Goal: Information Seeking & Learning: Learn about a topic

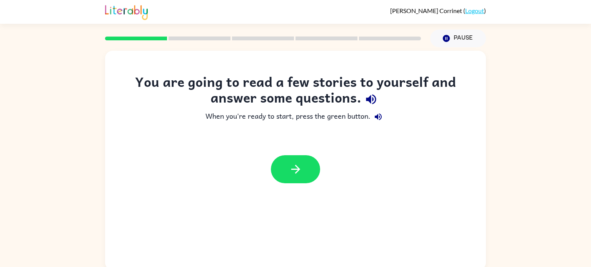
scroll to position [3, 0]
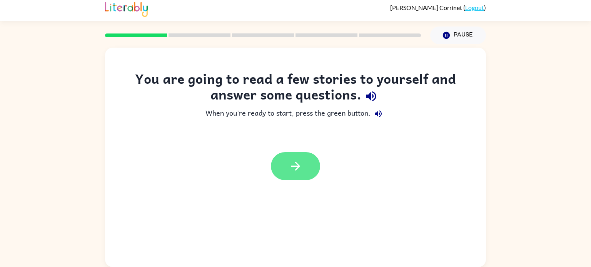
click at [306, 162] on button "button" at bounding box center [295, 166] width 49 height 28
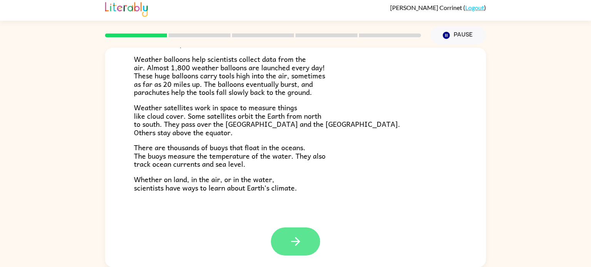
scroll to position [3, 0]
click at [298, 243] on icon "button" at bounding box center [295, 242] width 9 height 9
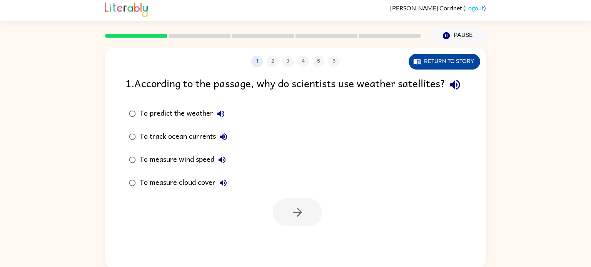
click at [445, 63] on button "Return to story" at bounding box center [445, 62] width 72 height 16
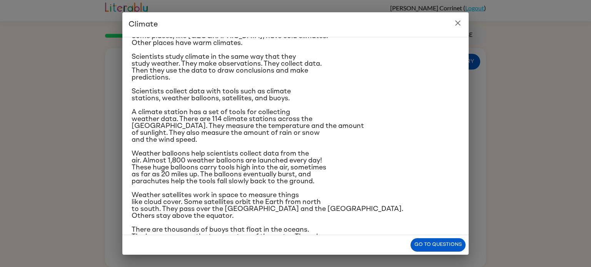
scroll to position [49, 0]
click at [457, 27] on icon "close" at bounding box center [457, 22] width 9 height 9
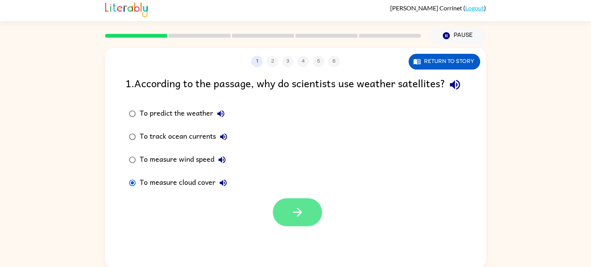
click at [300, 219] on icon "button" at bounding box center [297, 212] width 13 height 13
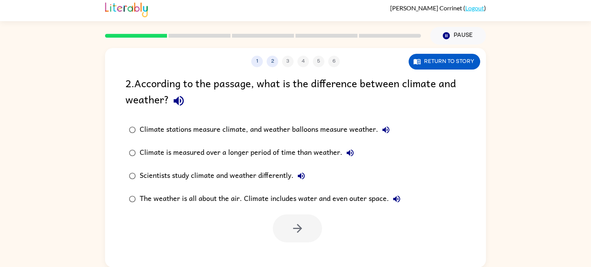
click at [145, 136] on div "Climate stations measure climate, and weather balloons measure weather." at bounding box center [267, 129] width 254 height 15
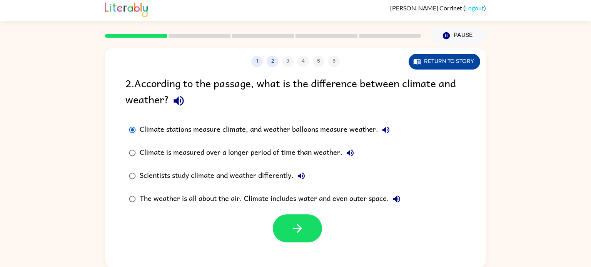
click at [445, 60] on button "Return to story" at bounding box center [445, 62] width 72 height 16
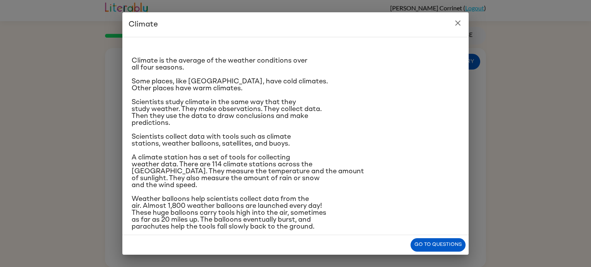
scroll to position [0, 0]
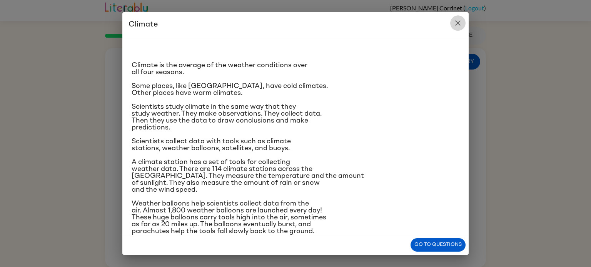
click at [458, 23] on icon "close" at bounding box center [457, 22] width 5 height 5
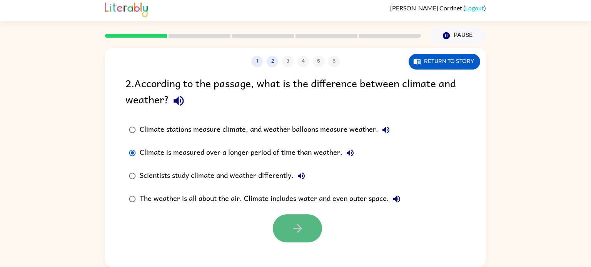
click at [313, 232] on button "button" at bounding box center [297, 229] width 49 height 28
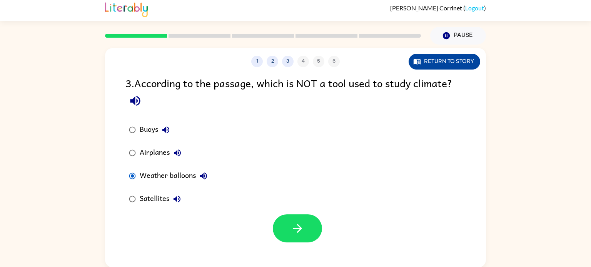
click at [435, 66] on button "Return to story" at bounding box center [445, 62] width 72 height 16
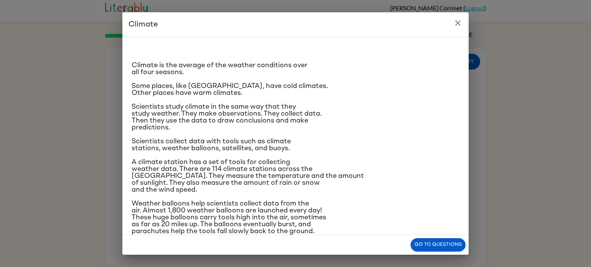
click at [454, 26] on icon "close" at bounding box center [457, 22] width 9 height 9
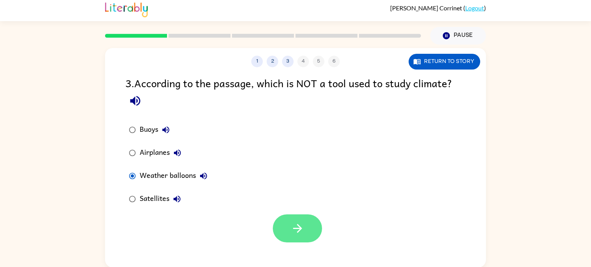
click at [296, 222] on icon "button" at bounding box center [297, 228] width 13 height 13
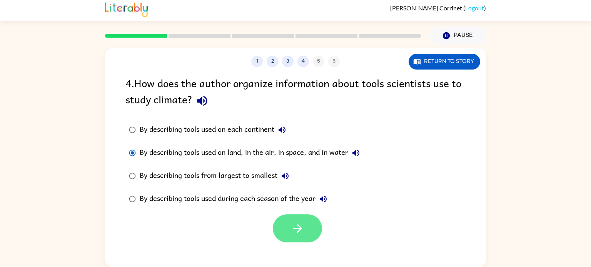
click at [303, 232] on icon "button" at bounding box center [297, 228] width 13 height 13
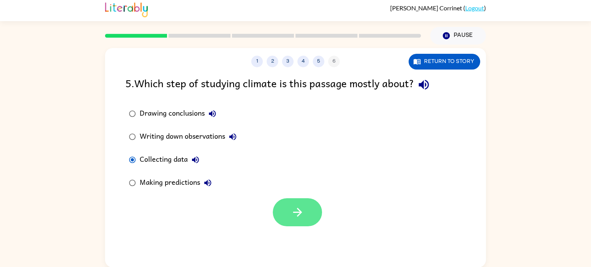
click at [295, 211] on icon "button" at bounding box center [297, 212] width 13 height 13
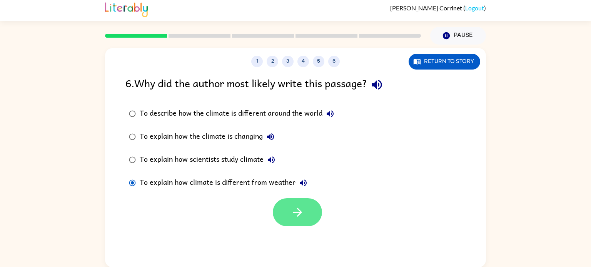
click at [300, 215] on icon "button" at bounding box center [297, 212] width 13 height 13
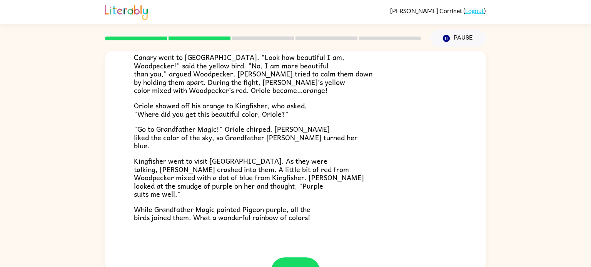
scroll to position [171, 0]
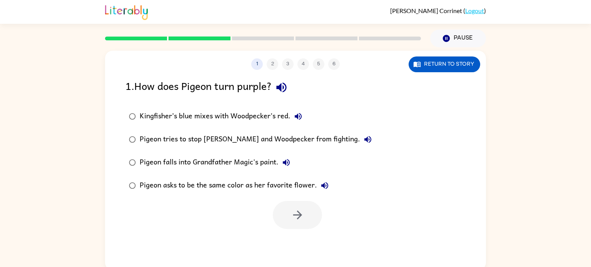
scroll to position [0, 0]
click at [295, 222] on button "button" at bounding box center [297, 215] width 49 height 28
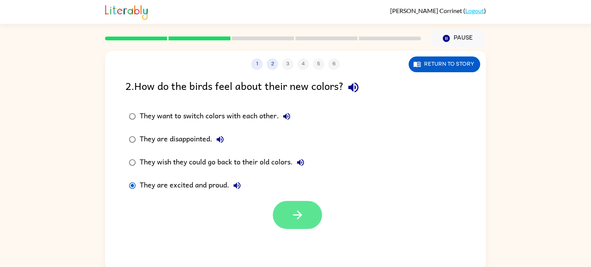
click at [299, 211] on icon "button" at bounding box center [297, 214] width 13 height 13
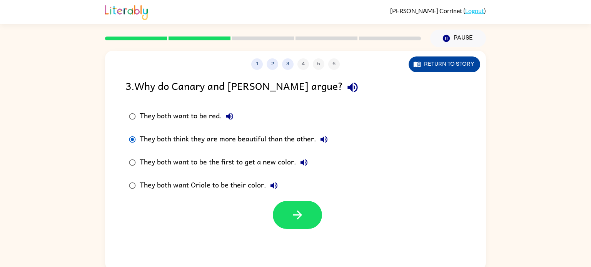
click at [464, 63] on button "Return to story" at bounding box center [445, 65] width 72 height 16
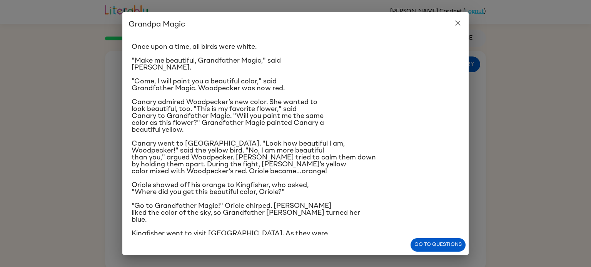
scroll to position [19, 0]
click at [419, 246] on button "Go to questions" at bounding box center [437, 244] width 55 height 13
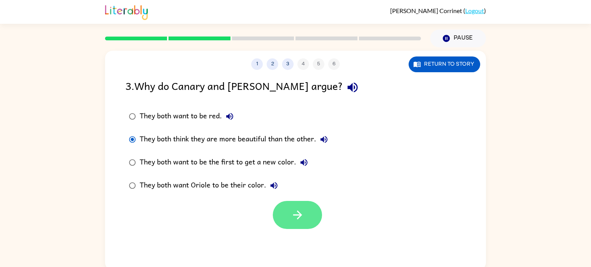
click at [282, 208] on button "button" at bounding box center [297, 215] width 49 height 28
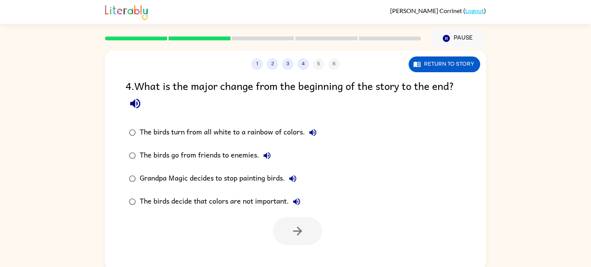
click at [145, 130] on div "The birds turn from all white to a rainbow of colors." at bounding box center [230, 132] width 181 height 15
click at [299, 228] on icon "button" at bounding box center [297, 231] width 13 height 13
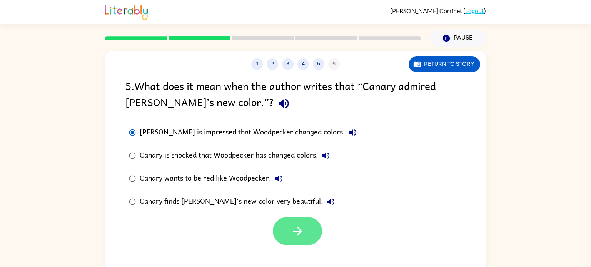
click at [285, 228] on button "button" at bounding box center [297, 231] width 49 height 28
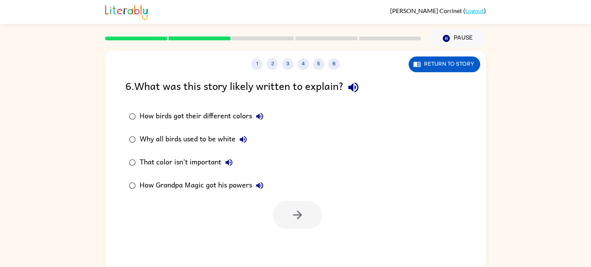
click at [155, 118] on div "How birds got their different colors" at bounding box center [204, 116] width 128 height 15
click at [289, 216] on button "button" at bounding box center [297, 215] width 49 height 28
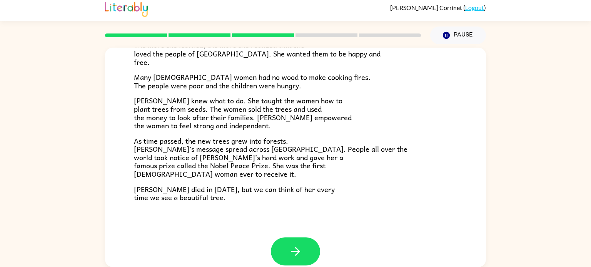
scroll to position [216, 0]
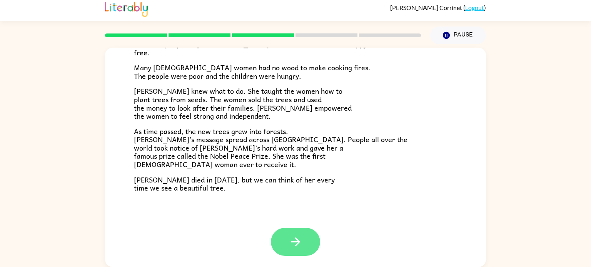
click at [288, 239] on button "button" at bounding box center [295, 242] width 49 height 28
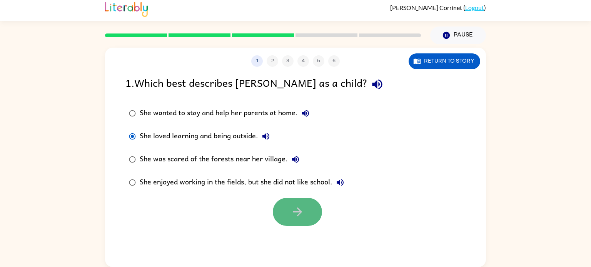
click at [291, 211] on icon "button" at bounding box center [297, 211] width 13 height 13
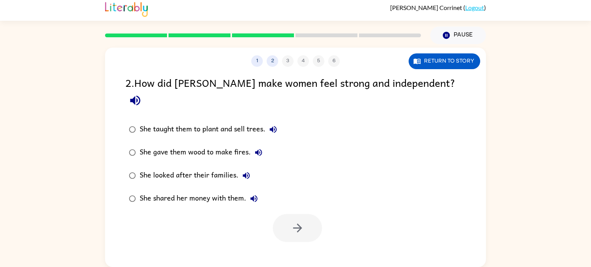
click at [209, 122] on div "She taught them to plant and sell trees." at bounding box center [210, 129] width 141 height 15
click at [283, 214] on button "button" at bounding box center [297, 228] width 49 height 28
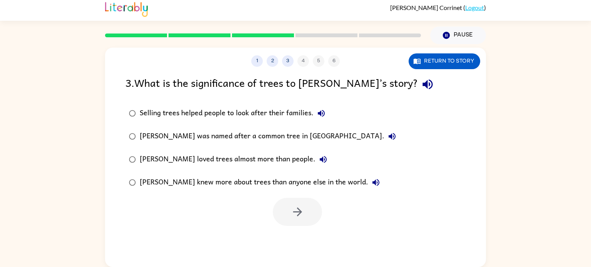
click at [216, 114] on div "Selling trees helped people to look after their families." at bounding box center [234, 113] width 189 height 15
click at [305, 215] on button "button" at bounding box center [297, 212] width 49 height 28
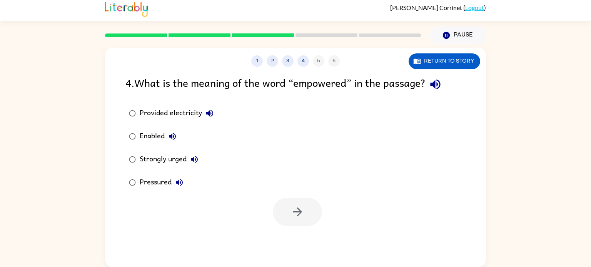
click at [162, 150] on label "Strongly urged" at bounding box center [171, 159] width 100 height 23
click at [285, 210] on button "button" at bounding box center [297, 212] width 49 height 28
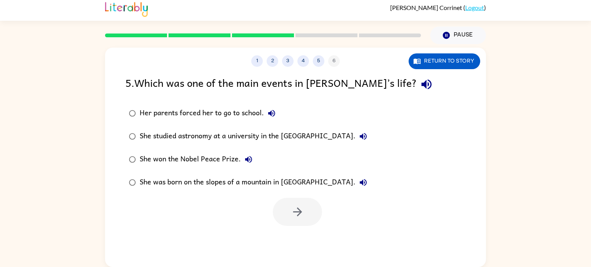
click at [207, 133] on div "She studied astronomy at a university in the [GEOGRAPHIC_DATA]." at bounding box center [255, 136] width 231 height 15
click at [285, 207] on button "button" at bounding box center [297, 212] width 49 height 28
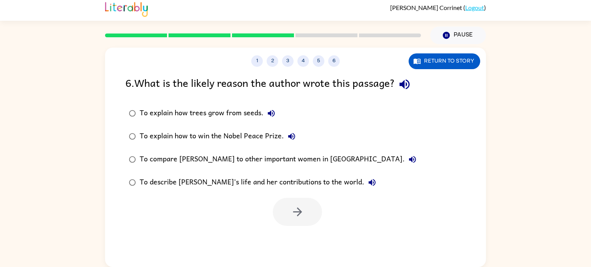
click at [195, 188] on div "To describe [PERSON_NAME]’s life and her contributions to the world." at bounding box center [260, 182] width 240 height 15
click at [305, 204] on button "button" at bounding box center [297, 212] width 49 height 28
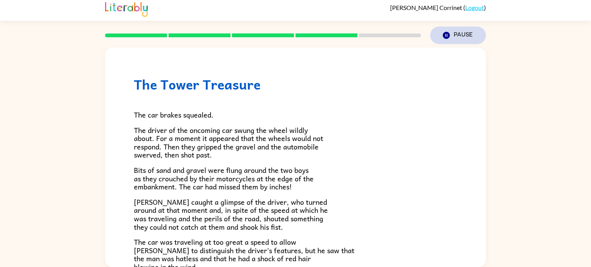
click at [439, 38] on button "Pause Pause" at bounding box center [458, 36] width 56 height 18
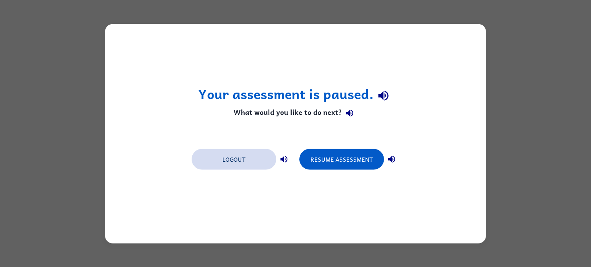
click at [232, 162] on button "Logout" at bounding box center [234, 159] width 85 height 21
